Goal: Task Accomplishment & Management: Manage account settings

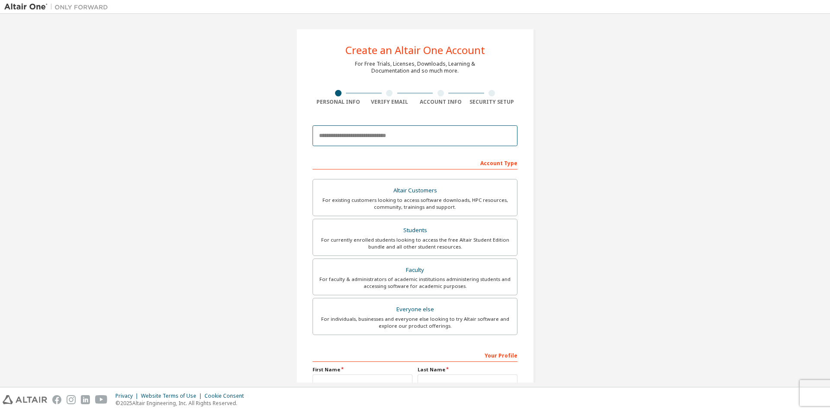
click at [335, 138] on input "email" at bounding box center [415, 135] width 205 height 21
type input "**********"
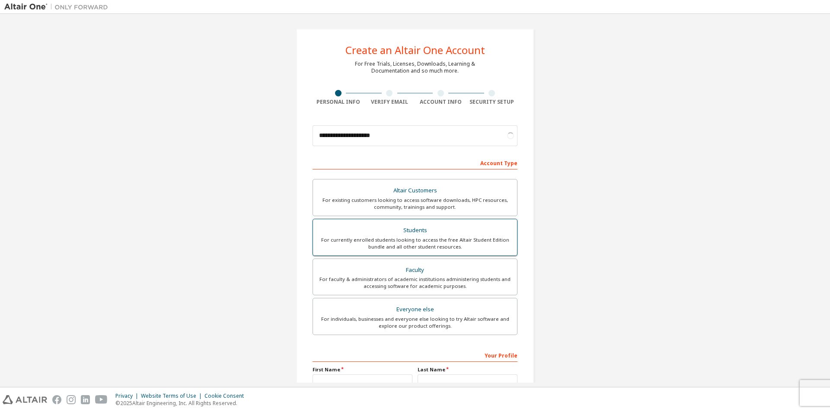
click at [365, 233] on div "Students" at bounding box center [415, 230] width 194 height 12
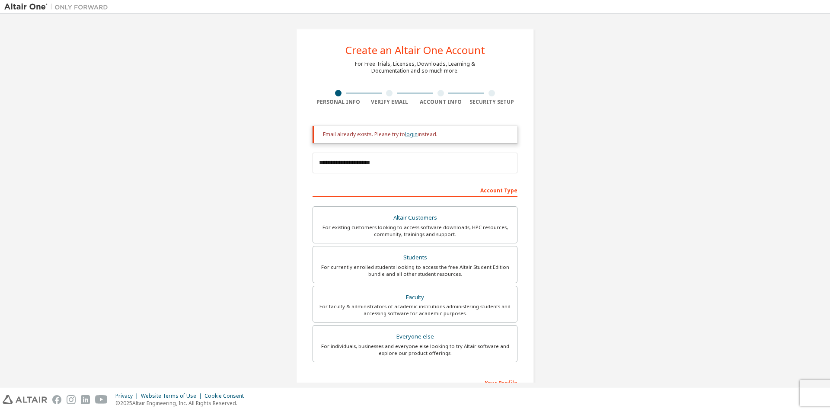
click at [407, 135] on link "login" at bounding box center [411, 134] width 13 height 7
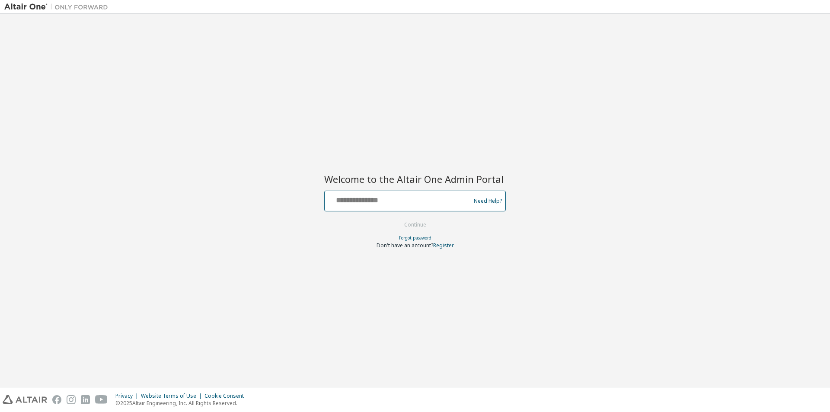
click at [361, 202] on input "text" at bounding box center [398, 199] width 141 height 13
type input "**********"
click at [411, 225] on button "Continue" at bounding box center [415, 224] width 40 height 13
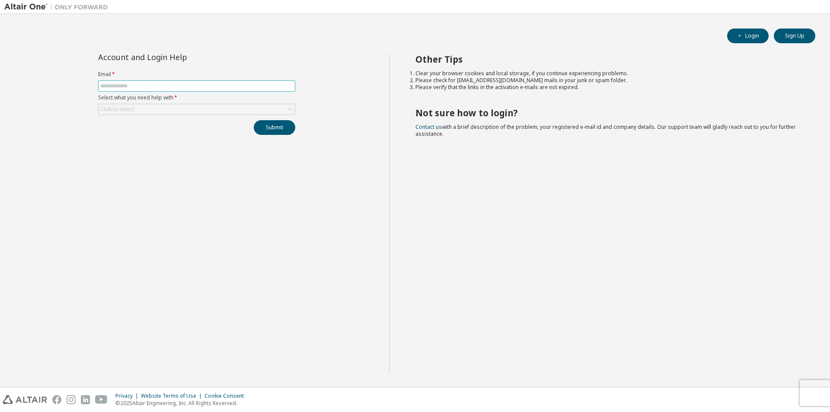
click at [159, 86] on input "text" at bounding box center [196, 86] width 193 height 7
type input "**********"
click at [165, 111] on div "Click to select" at bounding box center [197, 109] width 196 height 10
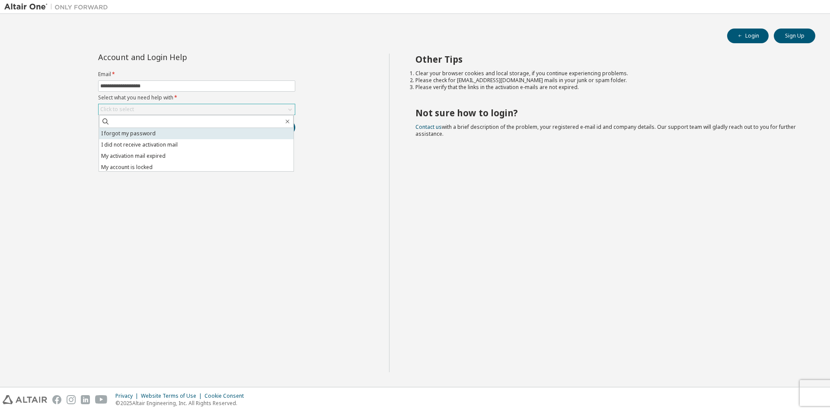
click at [144, 130] on li "I forgot my password" at bounding box center [196, 133] width 195 height 11
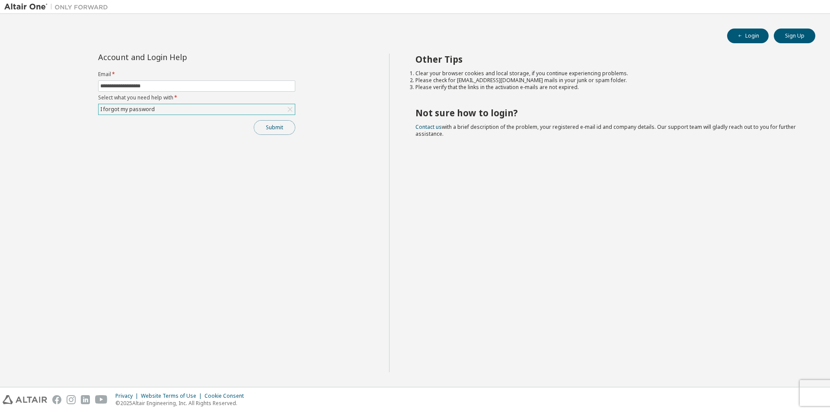
click at [265, 126] on button "Submit" at bounding box center [275, 127] width 42 height 15
click at [268, 127] on button "Submit" at bounding box center [275, 127] width 42 height 15
click at [267, 128] on button "Submit" at bounding box center [275, 127] width 42 height 15
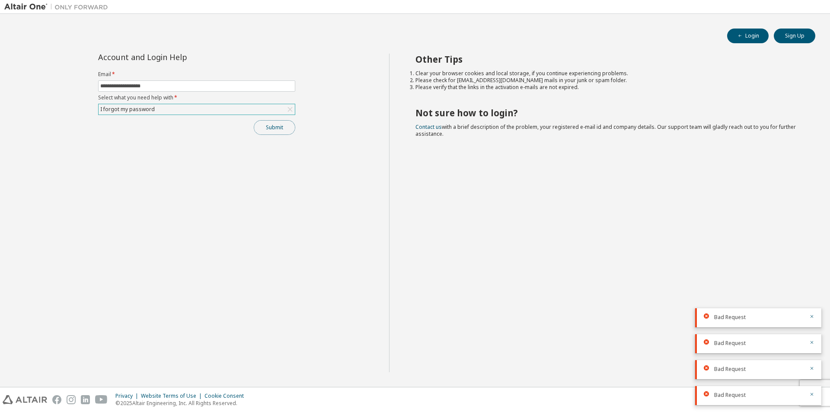
click at [267, 128] on button "Submit" at bounding box center [275, 127] width 42 height 15
click at [192, 111] on div "I forgot my password" at bounding box center [197, 109] width 196 height 10
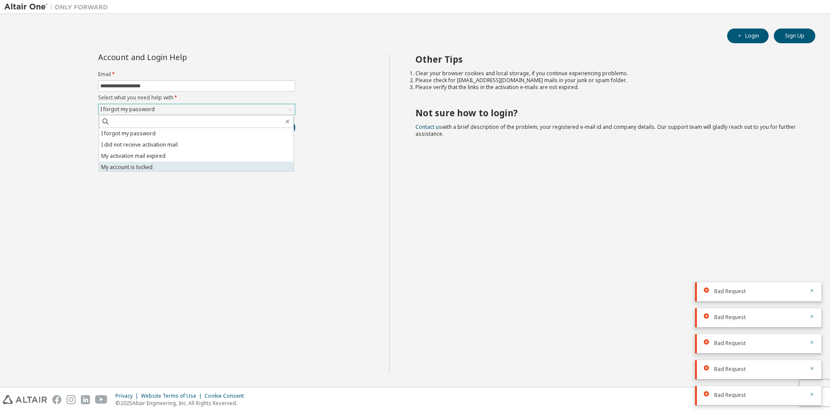
click at [172, 164] on li "My account is locked" at bounding box center [196, 167] width 195 height 11
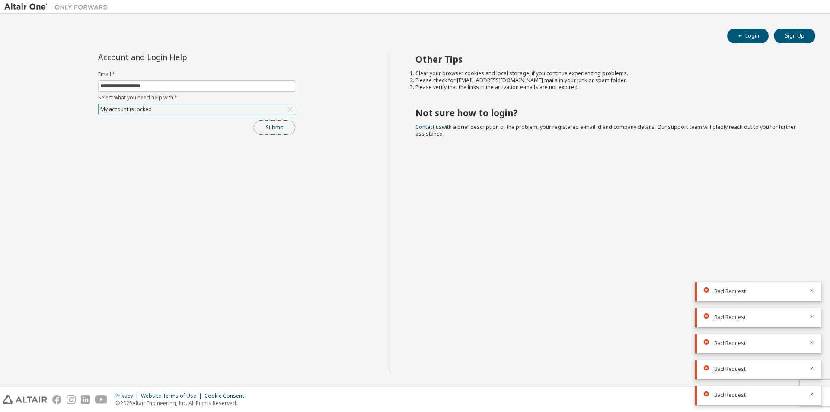
click at [270, 130] on button "Submit" at bounding box center [275, 127] width 42 height 15
click at [812, 266] on icon "button" at bounding box center [812, 264] width 5 height 5
click at [814, 289] on icon "button" at bounding box center [812, 290] width 5 height 5
click at [813, 320] on button "button" at bounding box center [812, 318] width 5 height 8
click at [178, 105] on div "My account is locked" at bounding box center [197, 109] width 196 height 10
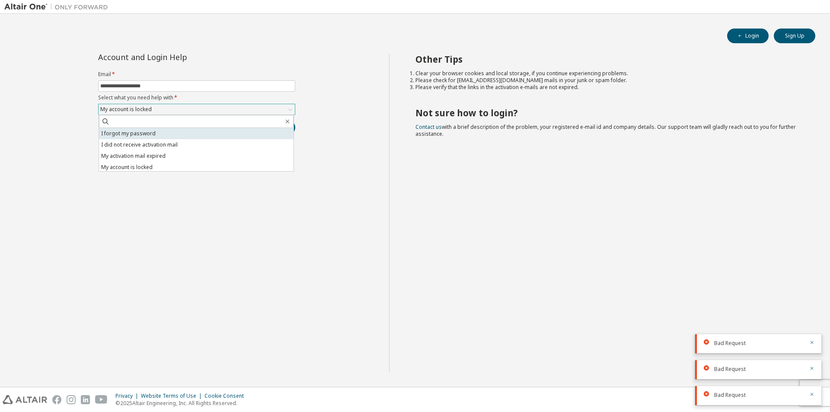
click at [156, 136] on li "I forgot my password" at bounding box center [196, 133] width 195 height 11
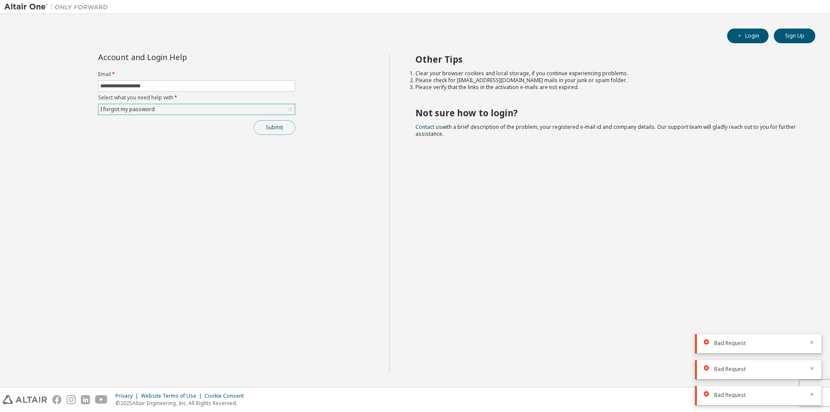
click at [268, 133] on button "Submit" at bounding box center [275, 127] width 42 height 15
click at [176, 112] on div "I forgot my password" at bounding box center [197, 109] width 196 height 10
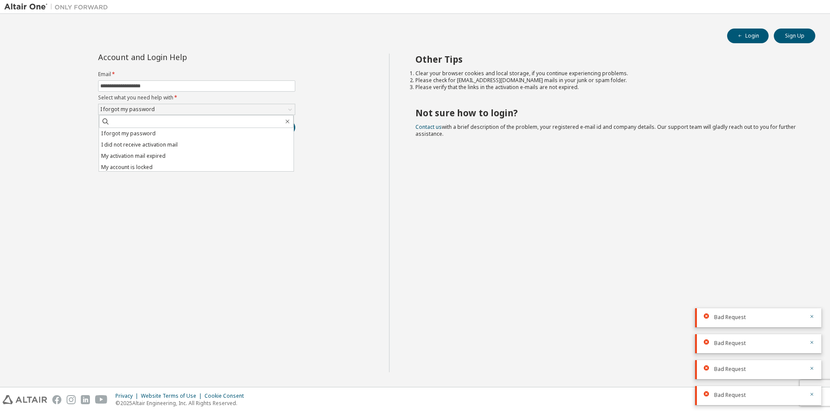
click at [337, 148] on div "**********" at bounding box center [196, 213] width 385 height 319
